Goal: Information Seeking & Learning: Understand process/instructions

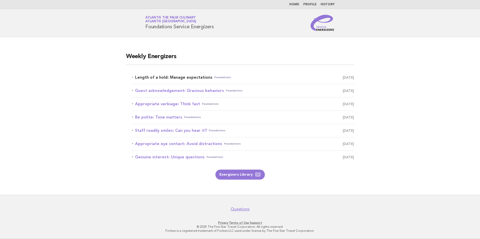
click at [191, 77] on link "Length of a hold: Manage expectations Foundations [DATE]" at bounding box center [243, 77] width 222 height 7
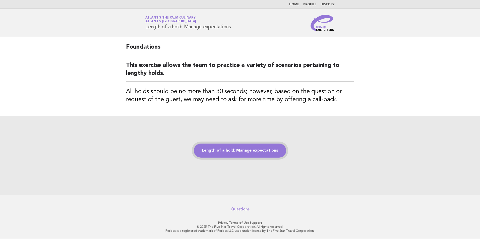
click at [230, 150] on link "Length of a hold: Manage expectations" at bounding box center [240, 151] width 92 height 14
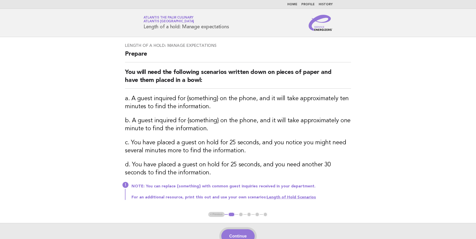
click at [237, 234] on button "Continue" at bounding box center [237, 237] width 33 height 14
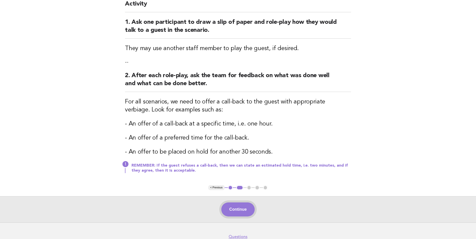
click at [244, 207] on button "Continue" at bounding box center [237, 210] width 33 height 14
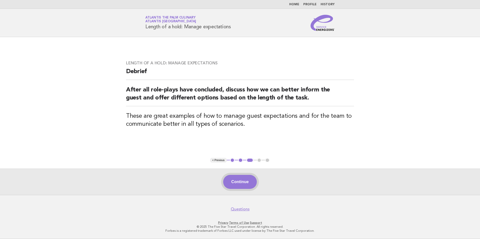
click at [243, 184] on button "Continue" at bounding box center [239, 182] width 33 height 14
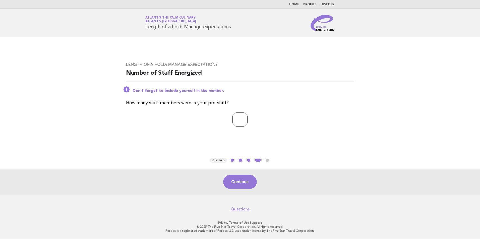
click at [247, 118] on input "*" at bounding box center [239, 120] width 15 height 14
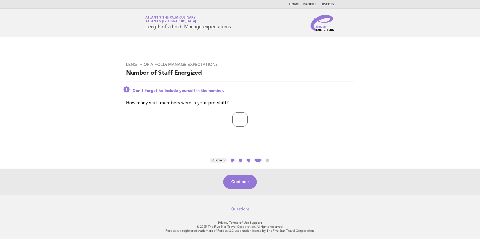
click at [247, 118] on input "*" at bounding box center [239, 120] width 15 height 14
type input "*"
click at [247, 118] on input "*" at bounding box center [239, 120] width 15 height 14
click at [231, 180] on button "Continue" at bounding box center [239, 182] width 33 height 14
